Goal: Task Accomplishment & Management: Manage account settings

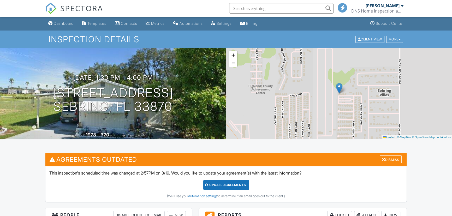
scroll to position [63, 0]
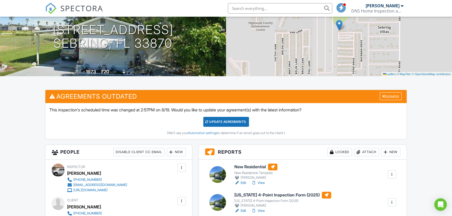
click at [229, 121] on div "Update Agreements" at bounding box center [226, 122] width 46 height 10
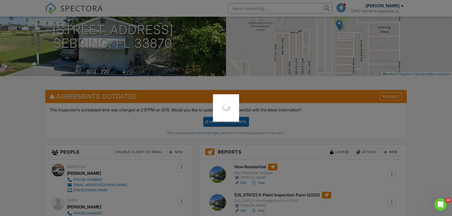
scroll to position [0, 0]
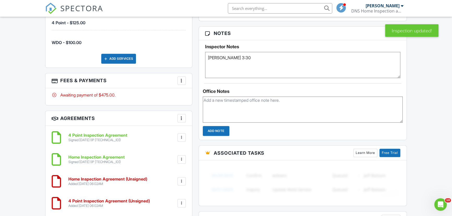
scroll to position [379, 0]
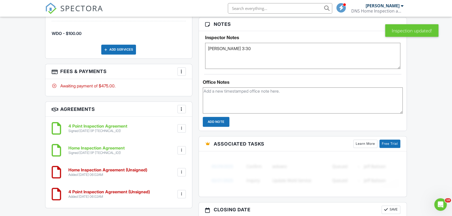
click at [101, 168] on h6 "Home Inspection Agreement (Unsigned)" at bounding box center [107, 170] width 79 height 5
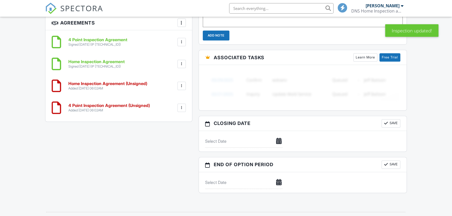
scroll to position [402, 0]
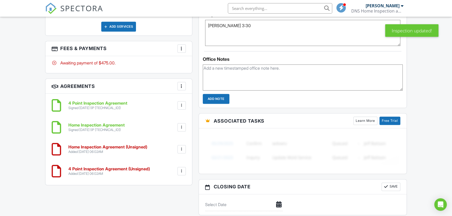
click at [181, 148] on div at bounding box center [181, 149] width 5 height 5
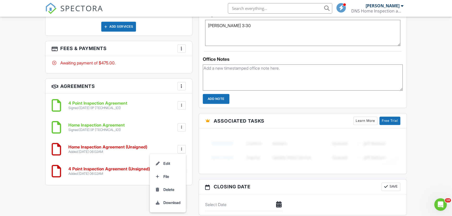
click at [183, 84] on div at bounding box center [181, 85] width 5 height 5
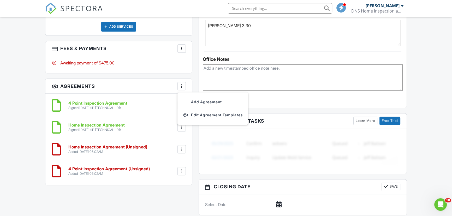
click at [112, 147] on h6 "Home Inspection Agreement (Unsigned)" at bounding box center [107, 147] width 79 height 5
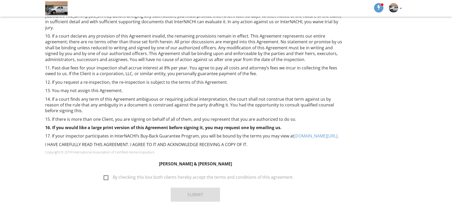
scroll to position [341, 0]
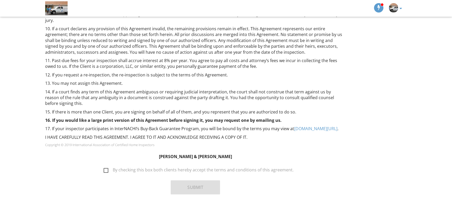
click at [108, 167] on label "By checking this box both clients hereby accept the terms and conditions of thi…" at bounding box center [199, 170] width 190 height 7
click at [104, 166] on input "By checking this box both clients hereby accept the terms and conditions of thi…" at bounding box center [101, 167] width 3 height 3
checkbox input "true"
click at [186, 183] on button "Submit" at bounding box center [195, 187] width 49 height 14
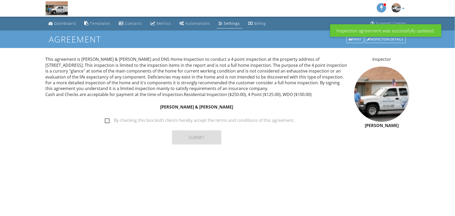
click at [107, 120] on label "By checking this box both clients hereby accept the terms and conditions of thi…" at bounding box center [200, 121] width 190 height 7
click at [105, 119] on input "By checking this box both clients hereby accept the terms and conditions of thi…" at bounding box center [103, 117] width 3 height 3
checkbox input "true"
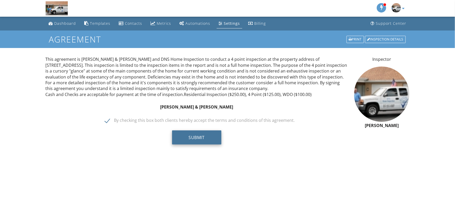
click at [185, 136] on button "Submit" at bounding box center [196, 137] width 49 height 14
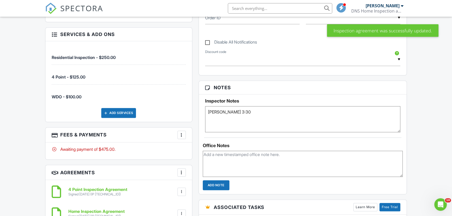
click at [183, 134] on div at bounding box center [181, 134] width 5 height 5
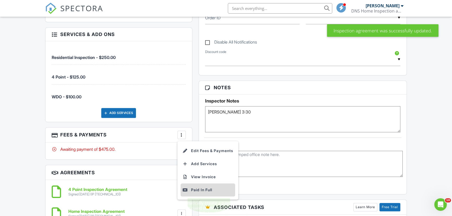
click at [198, 188] on div "Paid In Full" at bounding box center [208, 190] width 50 height 6
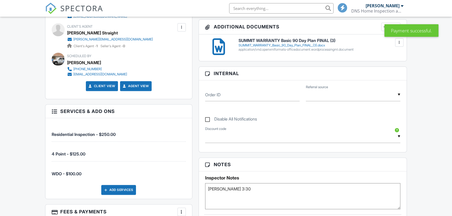
scroll to position [316, 0]
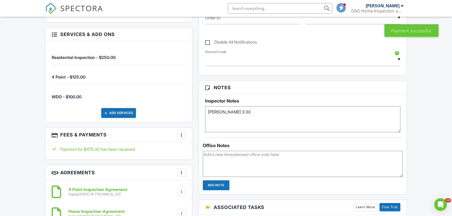
click at [181, 133] on div at bounding box center [181, 134] width 5 height 5
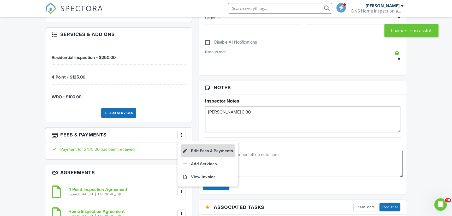
click at [196, 150] on li "Edit Fees & Payments" at bounding box center [207, 150] width 54 height 13
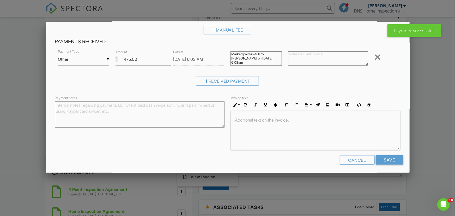
scroll to position [114, 0]
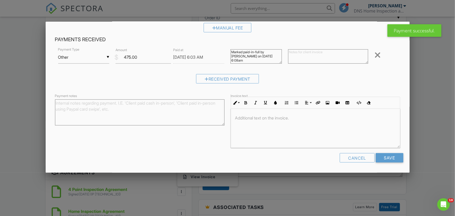
click at [71, 104] on textarea "Payment notes" at bounding box center [139, 112] width 169 height 26
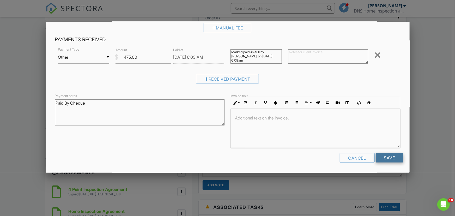
type textarea "Paid By Cheque"
click at [384, 156] on input "Save" at bounding box center [390, 157] width 28 height 9
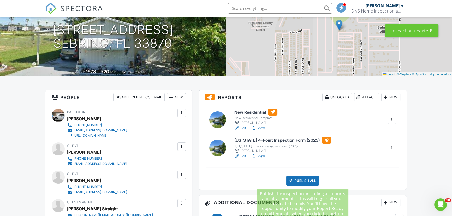
click at [300, 178] on div "Publish All" at bounding box center [302, 181] width 33 height 10
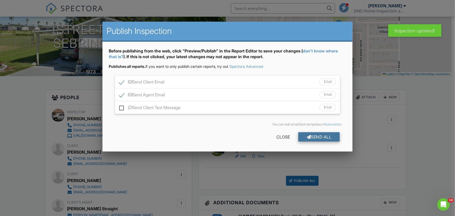
click at [319, 136] on div "Send All" at bounding box center [319, 136] width 42 height 9
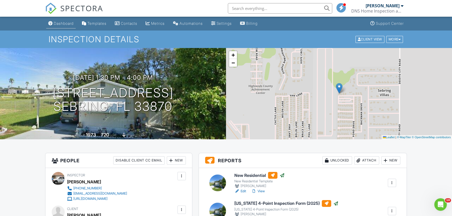
click at [62, 22] on div "Dashboard" at bounding box center [64, 23] width 20 height 4
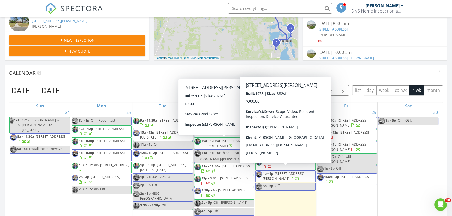
scroll to position [3, 0]
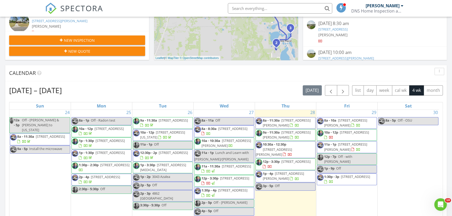
click at [365, 191] on div "29 8a - 10a 3424 Howze Ave, Sebring 33870 10a - 12p 1512 Sunkist Ave, Sebring 3…" at bounding box center [346, 162] width 61 height 108
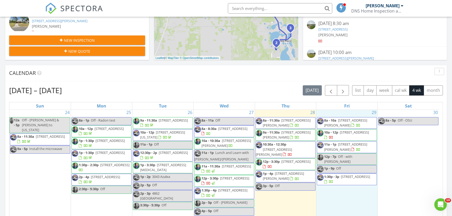
click at [295, 119] on span "7915 Elliott Rd, Sebring 33876" at bounding box center [287, 123] width 48 height 10
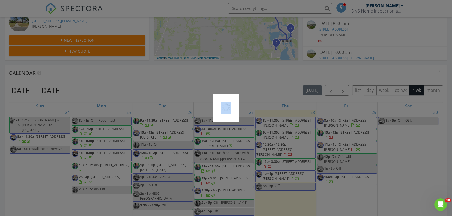
click at [295, 119] on div at bounding box center [226, 108] width 452 height 216
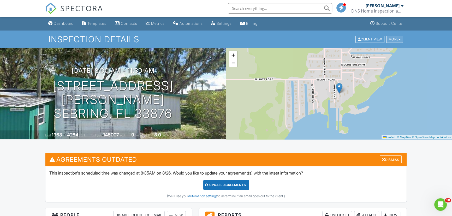
click at [396, 38] on div "More" at bounding box center [394, 39] width 17 height 7
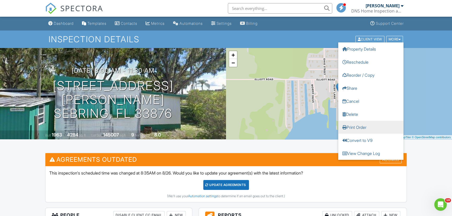
click at [354, 127] on link "Print Order" at bounding box center [370, 126] width 65 height 13
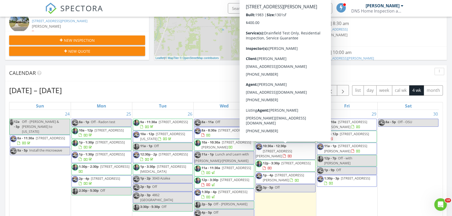
click at [292, 149] on span "[STREET_ADDRESS][PERSON_NAME]" at bounding box center [274, 154] width 36 height 10
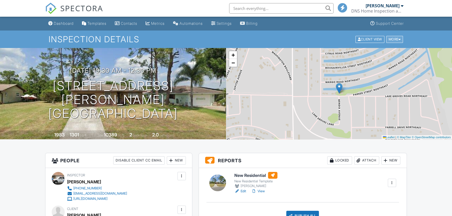
click at [393, 37] on div "More" at bounding box center [394, 39] width 17 height 7
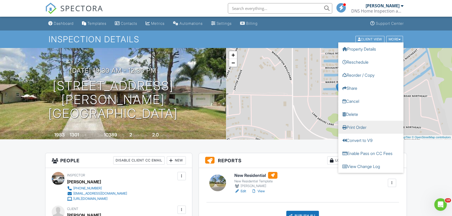
click at [358, 129] on link "Print Order" at bounding box center [370, 126] width 65 height 13
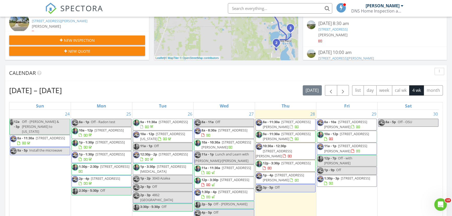
drag, startPoint x: 292, startPoint y: 179, endPoint x: 290, endPoint y: 170, distance: 9.8
click at [290, 173] on span "1604 Churchill St, Lake Placid 33852" at bounding box center [283, 178] width 41 height 10
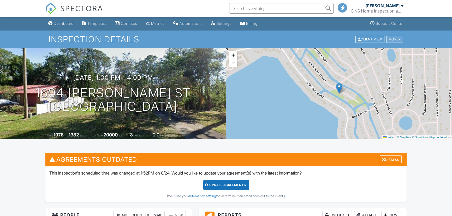
click at [394, 36] on div "More" at bounding box center [394, 39] width 17 height 7
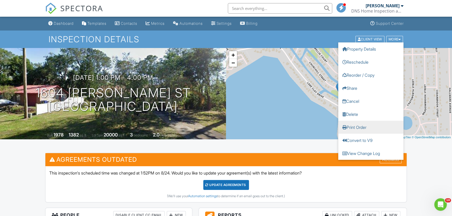
click at [357, 125] on link "Print Order" at bounding box center [370, 126] width 65 height 13
